Goal: Task Accomplishment & Management: Manage account settings

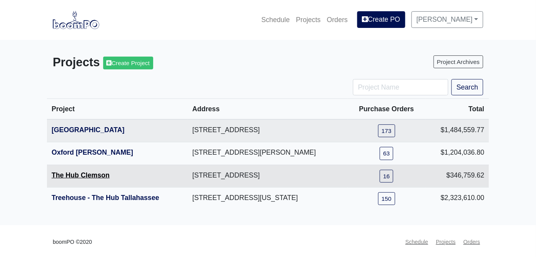
click at [79, 176] on link "The Hub Clemson" at bounding box center [81, 176] width 58 height 8
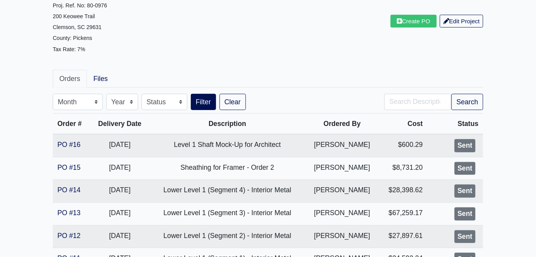
scroll to position [106, 0]
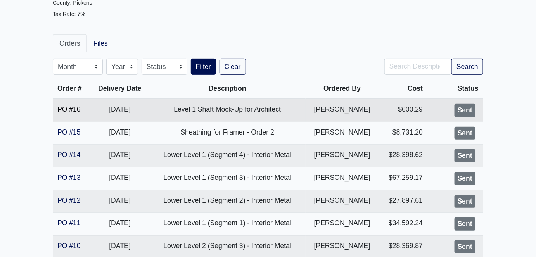
click at [71, 109] on link "PO #16" at bounding box center [68, 110] width 23 height 8
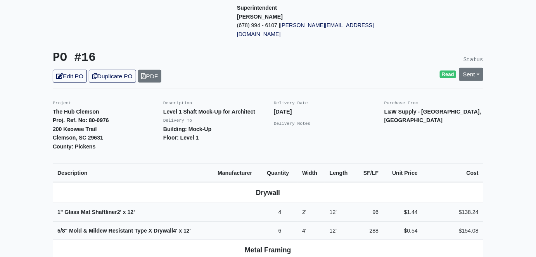
scroll to position [106, 0]
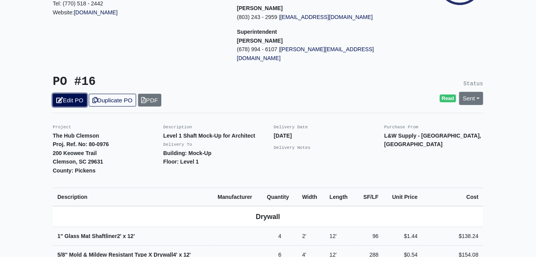
click at [80, 94] on link "Edit PO" at bounding box center [70, 100] width 34 height 13
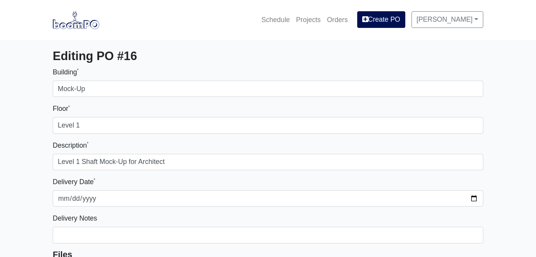
select select
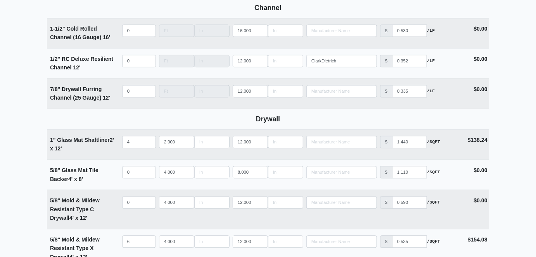
scroll to position [494, 0]
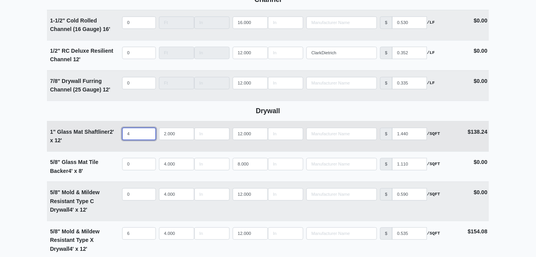
drag, startPoint x: 131, startPoint y: 134, endPoint x: 123, endPoint y: 133, distance: 8.2
click at [123, 133] on input "4" at bounding box center [139, 134] width 34 height 12
type input "8"
select select
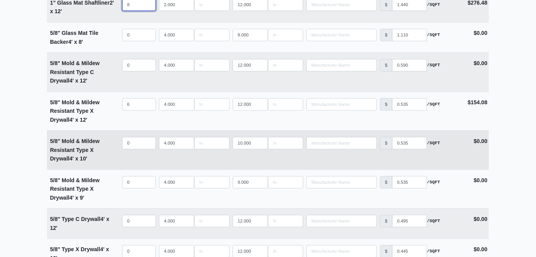
scroll to position [635, 0]
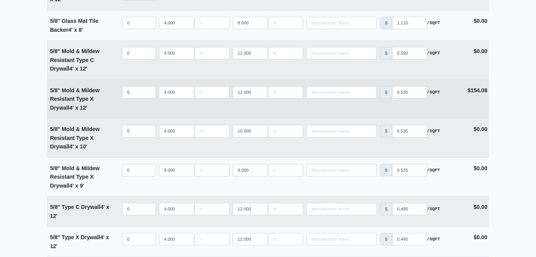
type input "8"
type input "11"
select select
click at [260, 94] on input "11" at bounding box center [250, 92] width 35 height 12
type input "10"
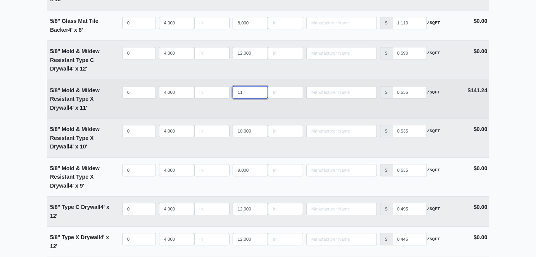
select select
type input "10"
click at [259, 93] on input "10" at bounding box center [250, 92] width 35 height 12
type input "7"
select select
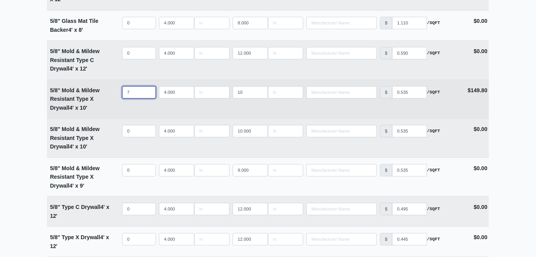
click at [147, 90] on input "7" at bounding box center [139, 92] width 34 height 12
type input "8"
select select
click at [147, 90] on input "8" at bounding box center [139, 92] width 34 height 12
type input "9"
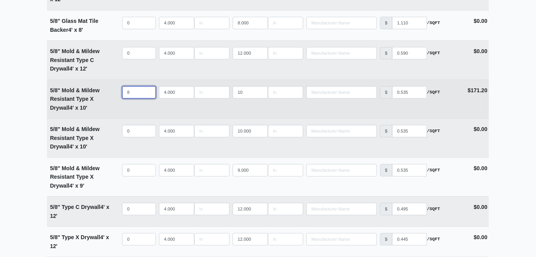
select select
click at [147, 90] on input "9" at bounding box center [139, 92] width 34 height 12
type input "10"
select select
click at [147, 90] on input "10" at bounding box center [139, 92] width 34 height 12
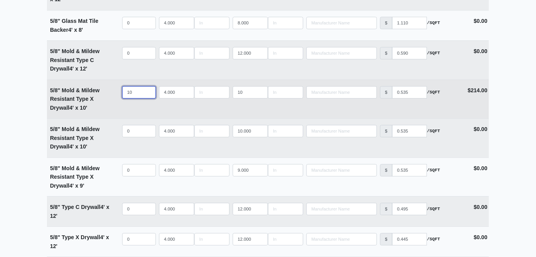
type input "11"
select select
click at [149, 90] on input "11" at bounding box center [139, 92] width 34 height 12
type input "12"
select select
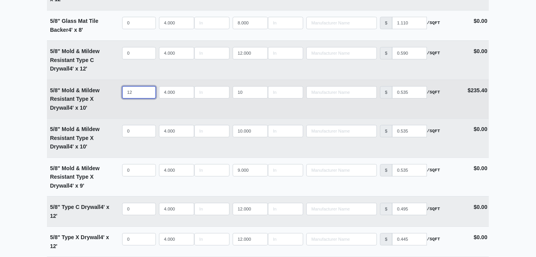
click at [149, 90] on input "12" at bounding box center [139, 92] width 34 height 12
type input "11"
select select
click at [148, 93] on input "11" at bounding box center [139, 92] width 34 height 12
type input "10"
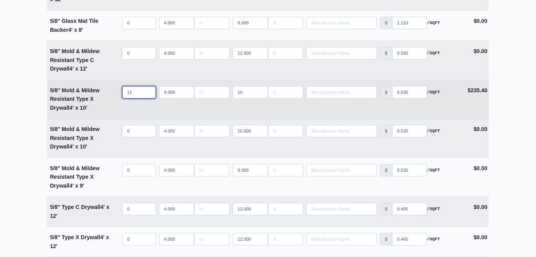
select select
click at [149, 93] on input "10" at bounding box center [139, 92] width 34 height 12
type input "9"
select select
click at [149, 93] on input "9" at bounding box center [139, 92] width 34 height 12
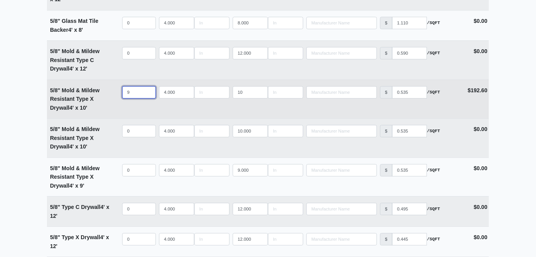
type input "8"
select select
type input "8"
click at [148, 93] on input "8" at bounding box center [139, 92] width 34 height 12
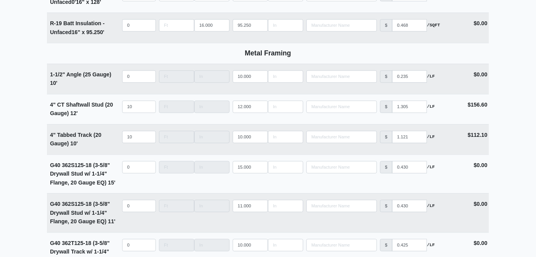
scroll to position [1482, 0]
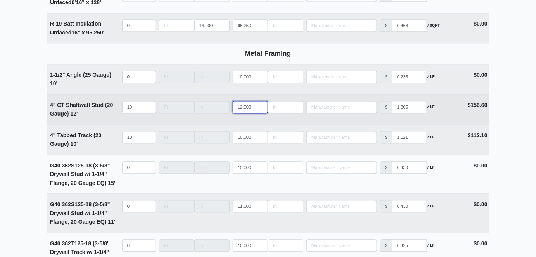
type input "11"
select select
click at [260, 108] on input "11" at bounding box center [250, 107] width 35 height 12
type input "10"
select select
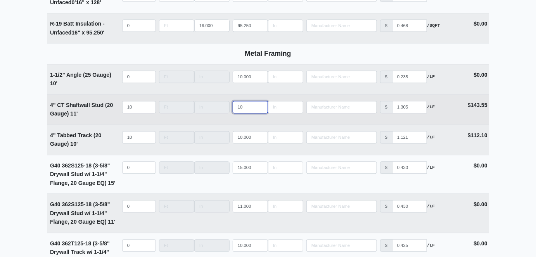
type input "10"
click at [260, 108] on input "10" at bounding box center [250, 107] width 35 height 12
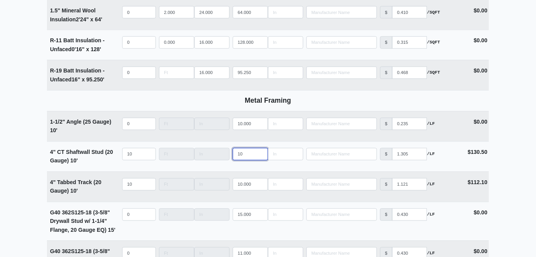
scroll to position [1446, 0]
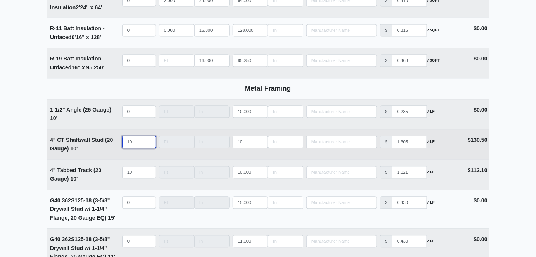
type input "11"
select select
click at [149, 142] on input "11" at bounding box center [139, 142] width 34 height 12
type input "12"
select select
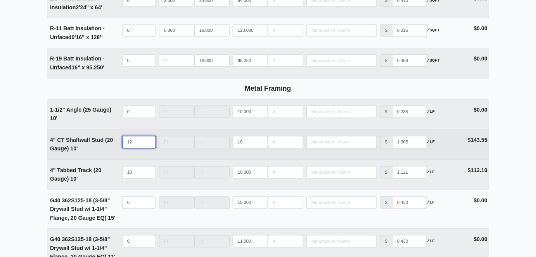
type input "12"
click at [149, 142] on input "12" at bounding box center [139, 142] width 34 height 12
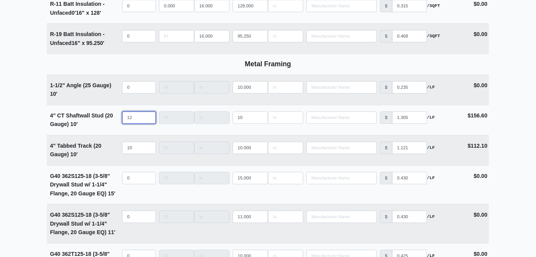
scroll to position [1482, 0]
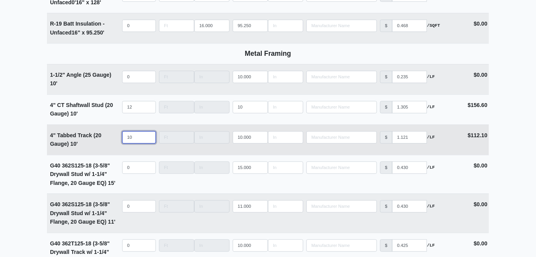
type input "11"
select select
click at [149, 137] on input "11" at bounding box center [139, 137] width 34 height 12
type input "12"
select select
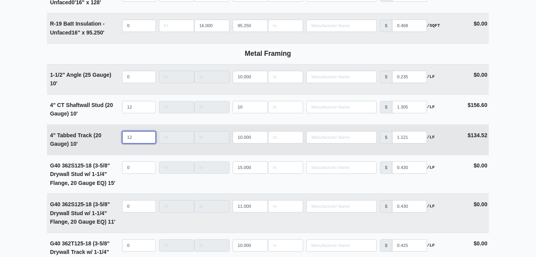
type input "12"
click at [149, 137] on input "12" at bounding box center [139, 137] width 34 height 12
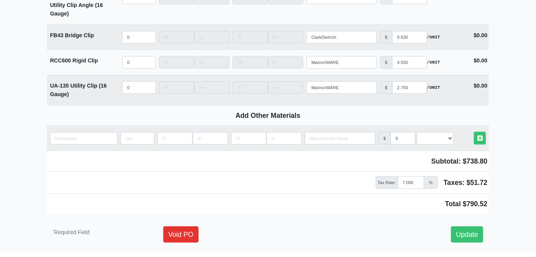
scroll to position [3090, 0]
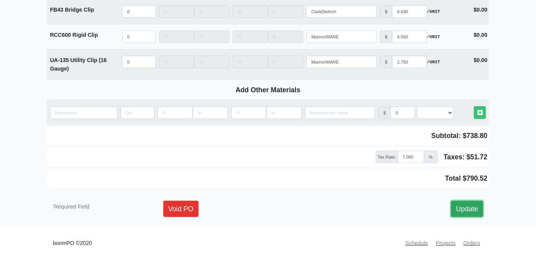
click at [475, 208] on link "Update" at bounding box center [467, 209] width 32 height 16
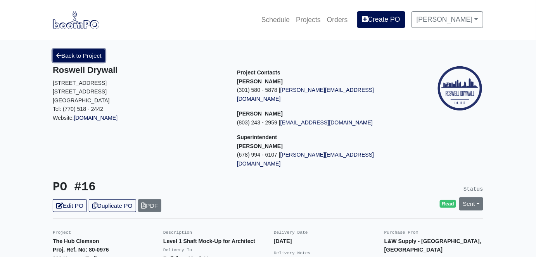
click at [86, 55] on link "Back to Project" at bounding box center [79, 55] width 52 height 13
